Goal: Navigation & Orientation: Find specific page/section

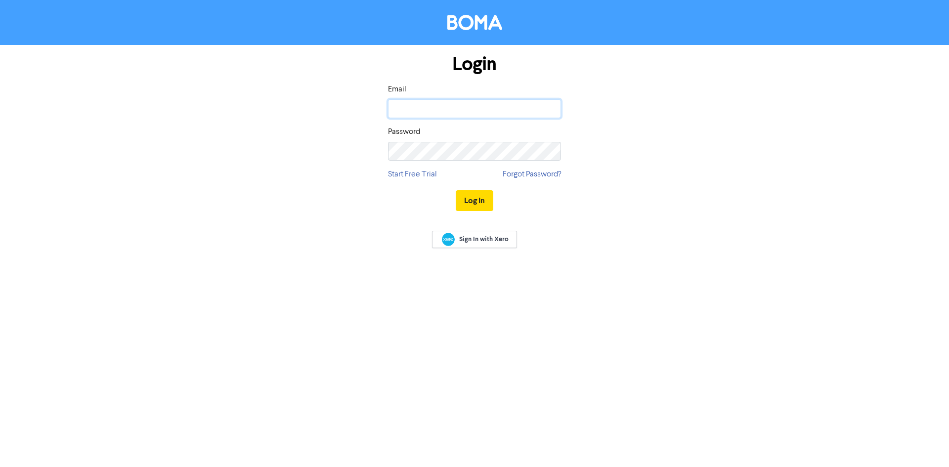
click at [497, 108] on input "email" at bounding box center [474, 108] width 173 height 19
type input "[EMAIL_ADDRESS][DOMAIN_NAME]"
click at [456, 190] on button "Log In" at bounding box center [475, 200] width 38 height 21
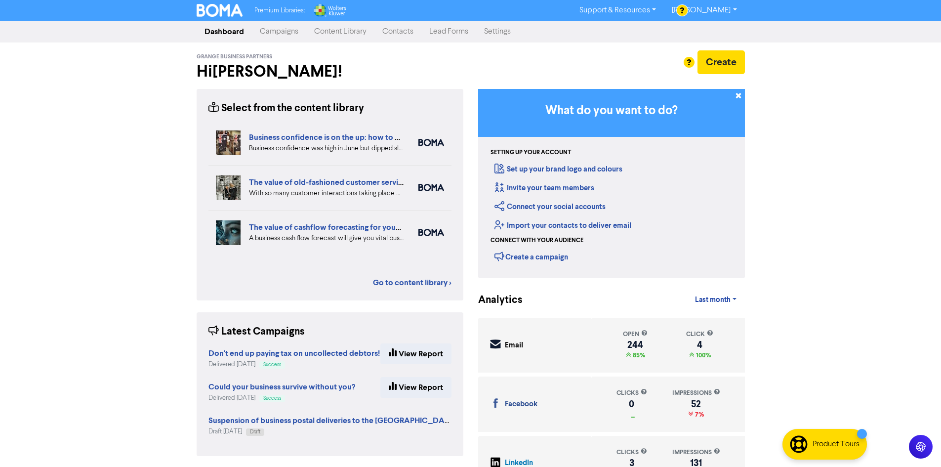
click at [299, 41] on link "Campaigns" at bounding box center [279, 32] width 54 height 20
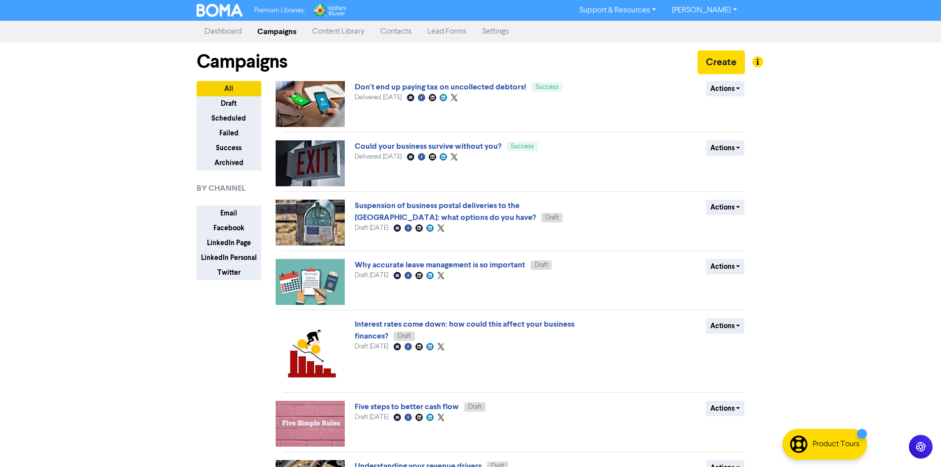
click at [320, 36] on link "Content Library" at bounding box center [338, 32] width 68 height 20
